Goal: Navigation & Orientation: Find specific page/section

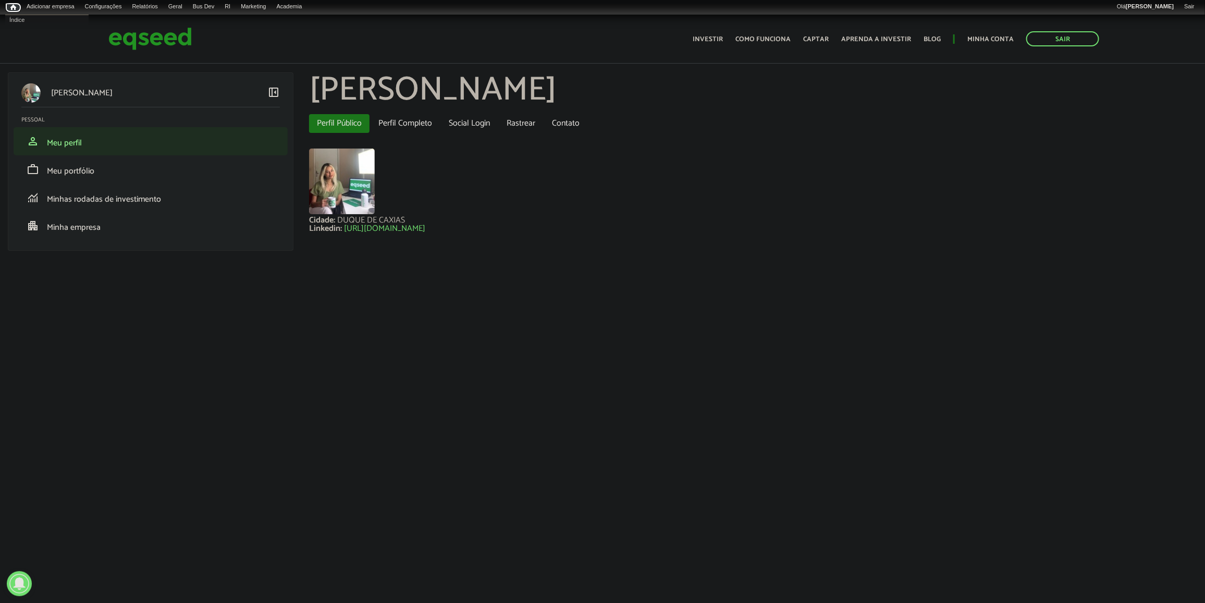
click at [13, 12] on link "Início" at bounding box center [13, 8] width 16 height 10
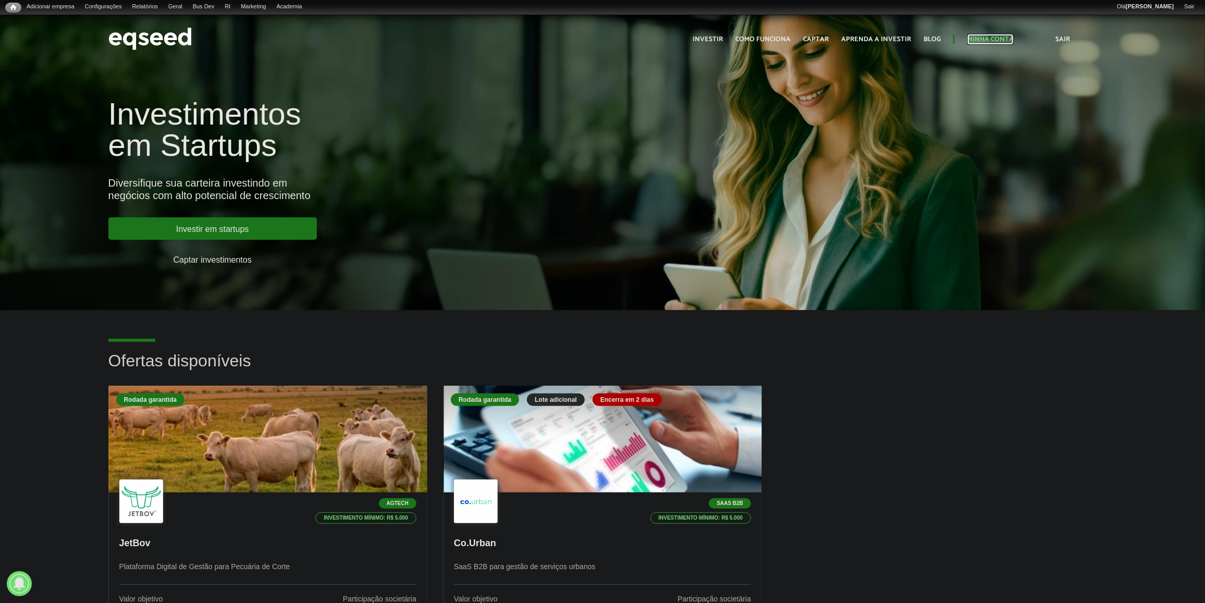
click at [971, 38] on link "Minha conta" at bounding box center [991, 39] width 46 height 7
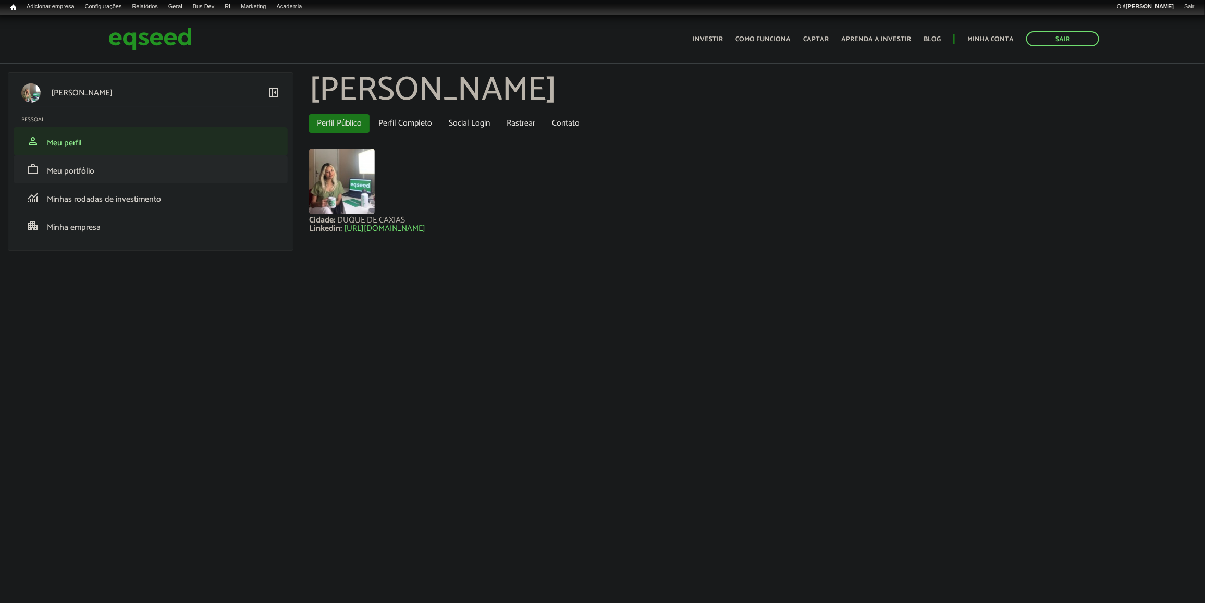
click at [193, 162] on li "work Meu portfólio" at bounding box center [151, 169] width 274 height 28
click at [189, 170] on link "work Meu portfólio" at bounding box center [150, 169] width 259 height 13
